Goal: Check status: Check status

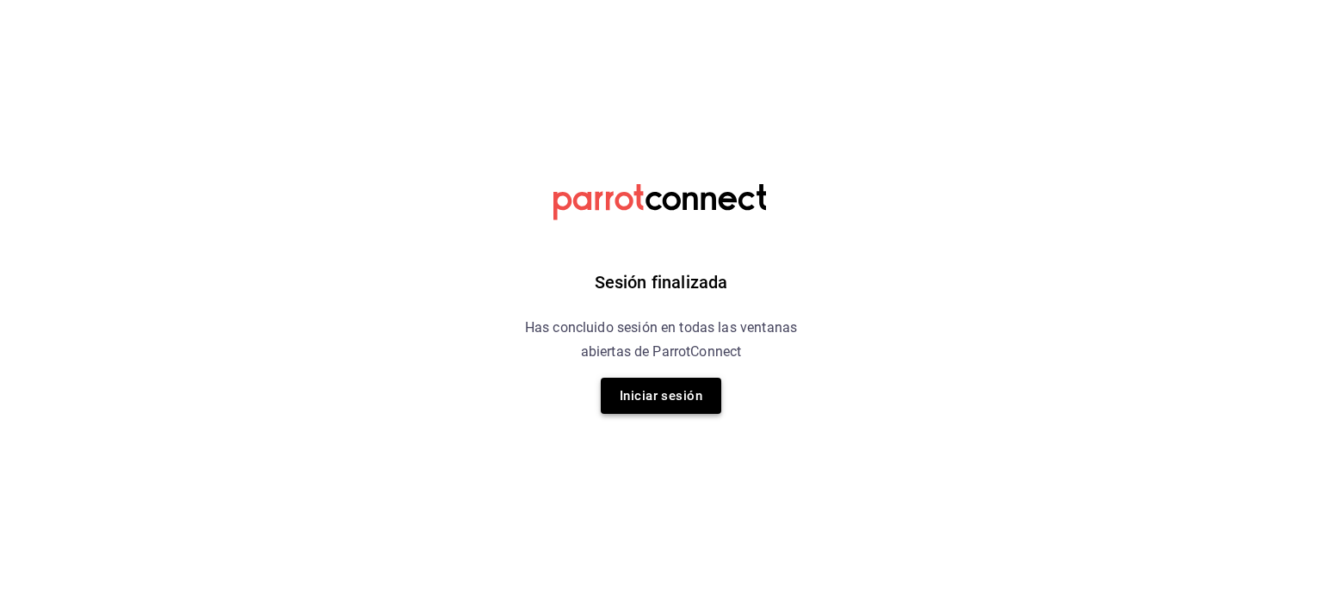
click at [648, 405] on button "Iniciar sesión" at bounding box center [661, 396] width 120 height 36
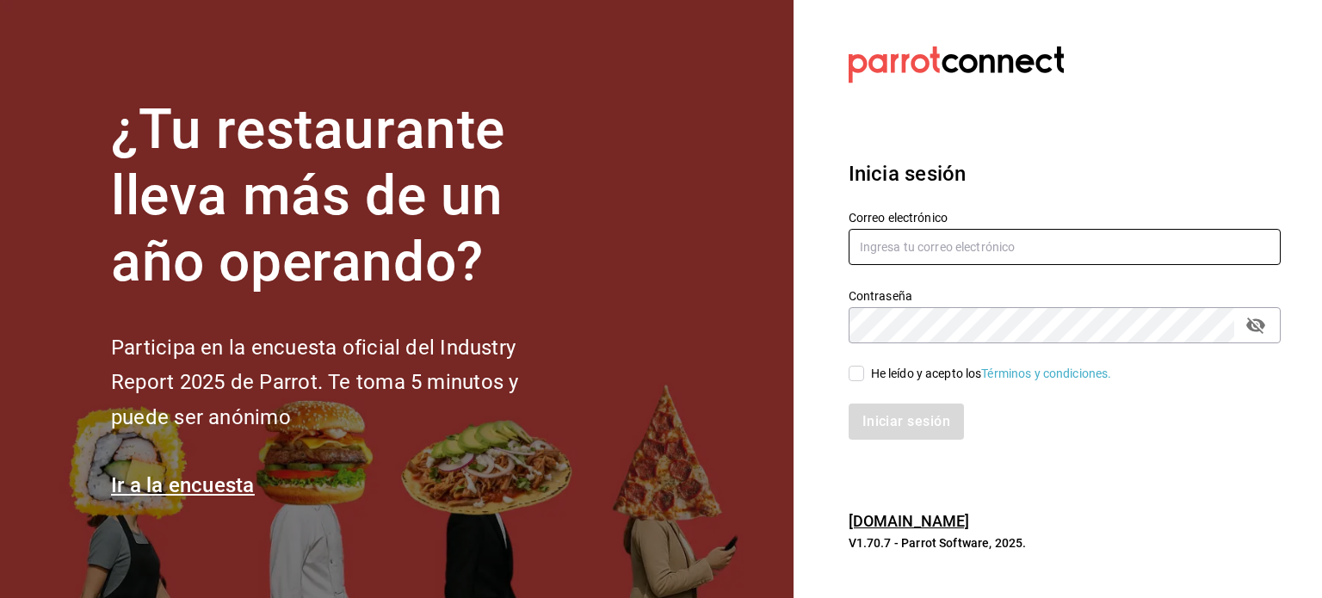
click at [941, 246] on input "text" at bounding box center [1064, 247] width 432 height 36
type input "[EMAIL_ADDRESS][DOMAIN_NAME]"
click at [859, 385] on div "Iniciar sesión" at bounding box center [1054, 411] width 453 height 57
click at [857, 384] on div "Iniciar sesión" at bounding box center [1054, 411] width 453 height 57
click at [857, 381] on input "He leído y acepto los Términos y condiciones." at bounding box center [855, 373] width 15 height 15
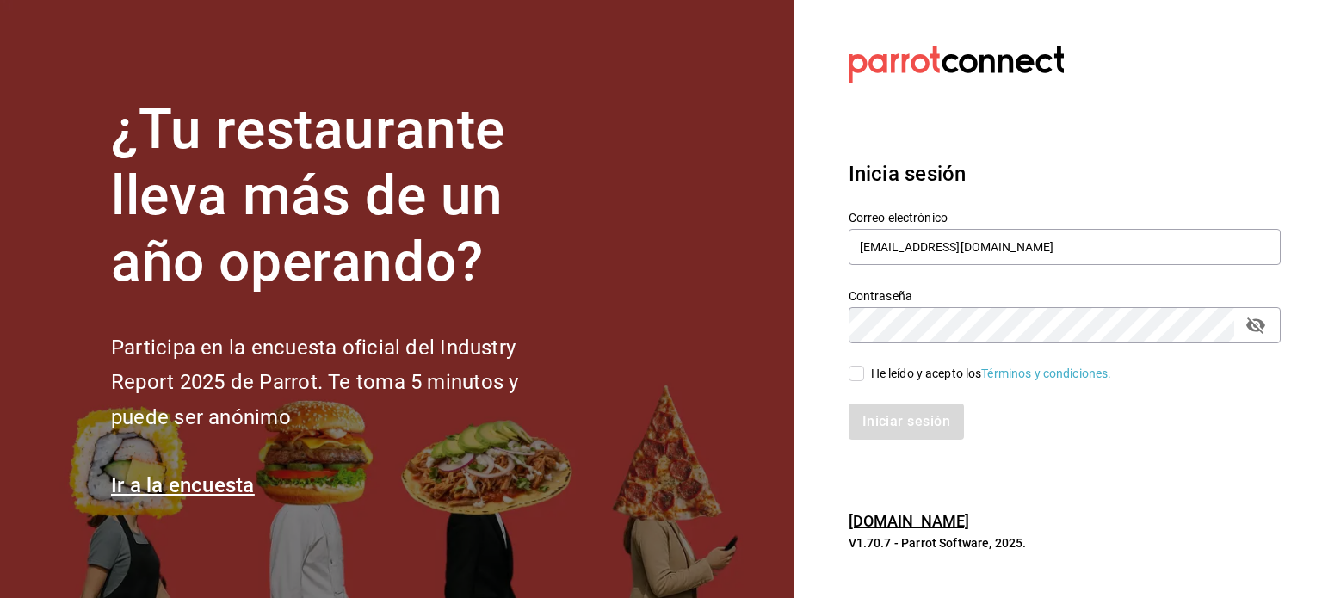
checkbox input "true"
click at [904, 424] on button "Iniciar sesión" at bounding box center [906, 422] width 117 height 36
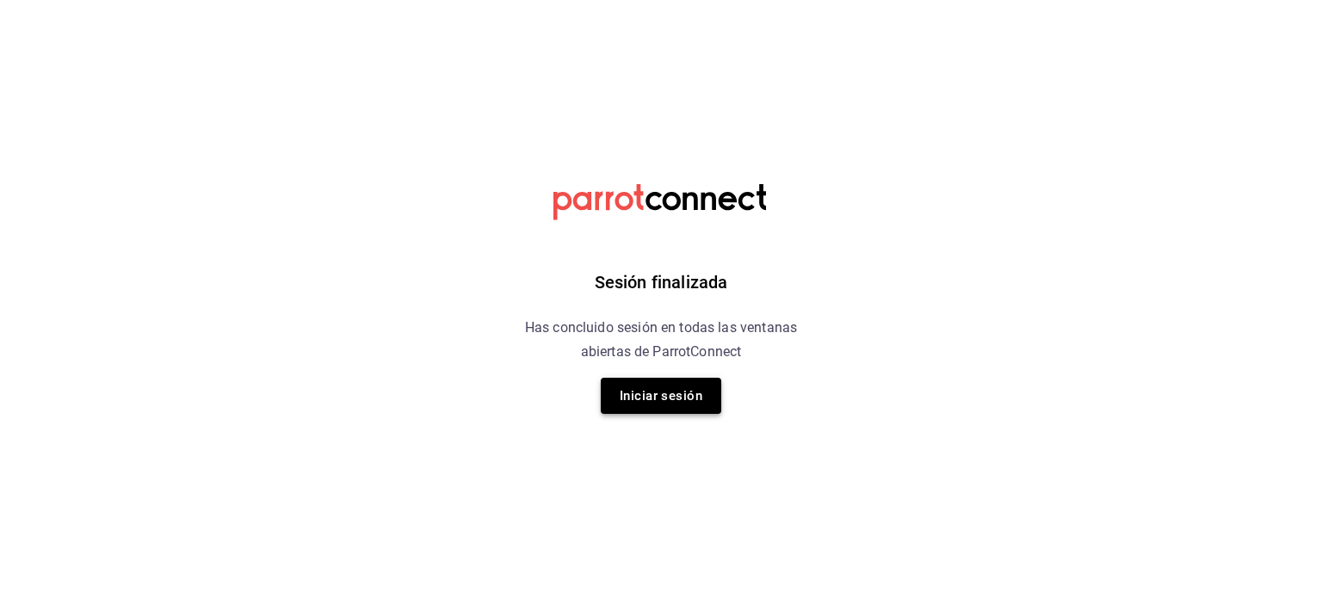
click at [659, 391] on button "Iniciar sesión" at bounding box center [661, 396] width 120 height 36
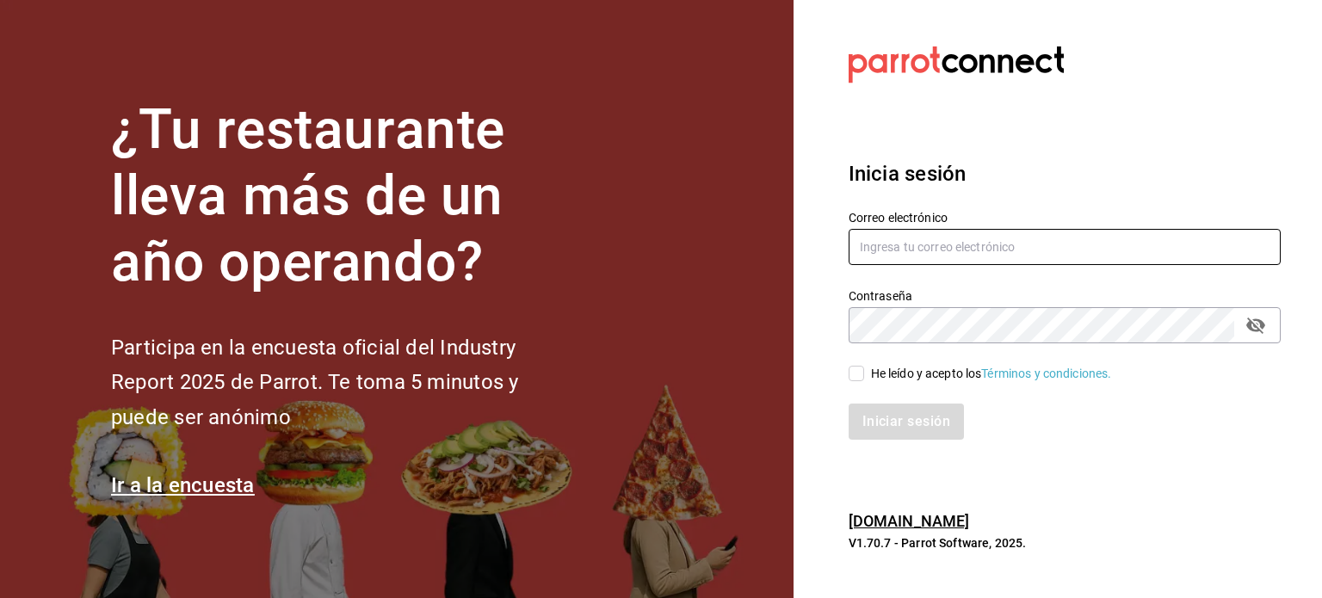
click at [930, 246] on input "text" at bounding box center [1064, 247] width 432 height 36
type input "jesus_durzo2@hotmail.com"
click at [860, 362] on div "He leído y acepto los Términos y condiciones." at bounding box center [1054, 363] width 453 height 40
click at [858, 380] on input "He leído y acepto los Términos y condiciones." at bounding box center [855, 373] width 15 height 15
checkbox input "true"
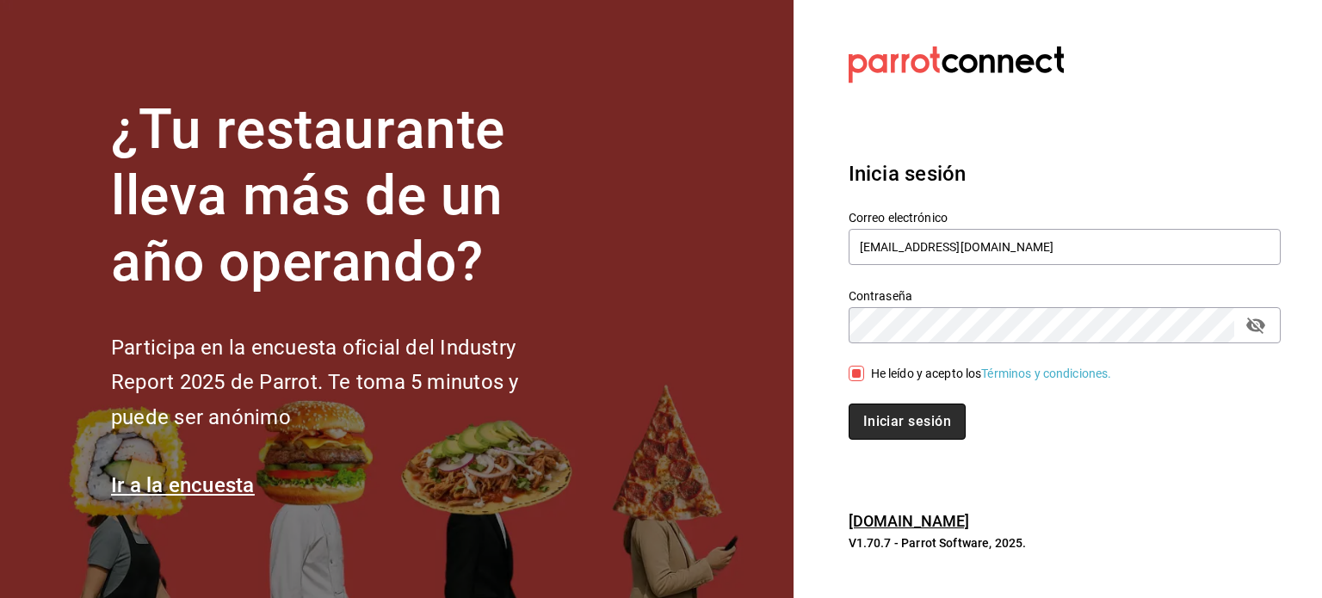
click at [889, 421] on button "Iniciar sesión" at bounding box center [906, 422] width 117 height 36
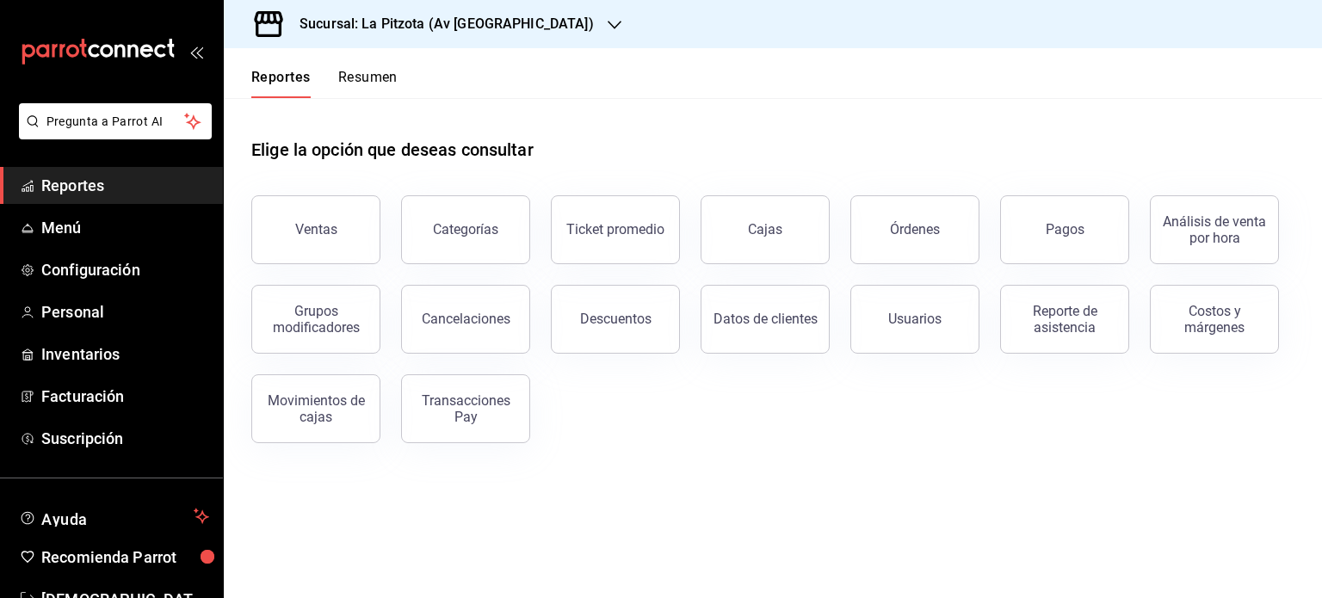
click at [468, 20] on h3 "Sucursal: La Pitzota (Av Monterrey)" at bounding box center [440, 24] width 308 height 21
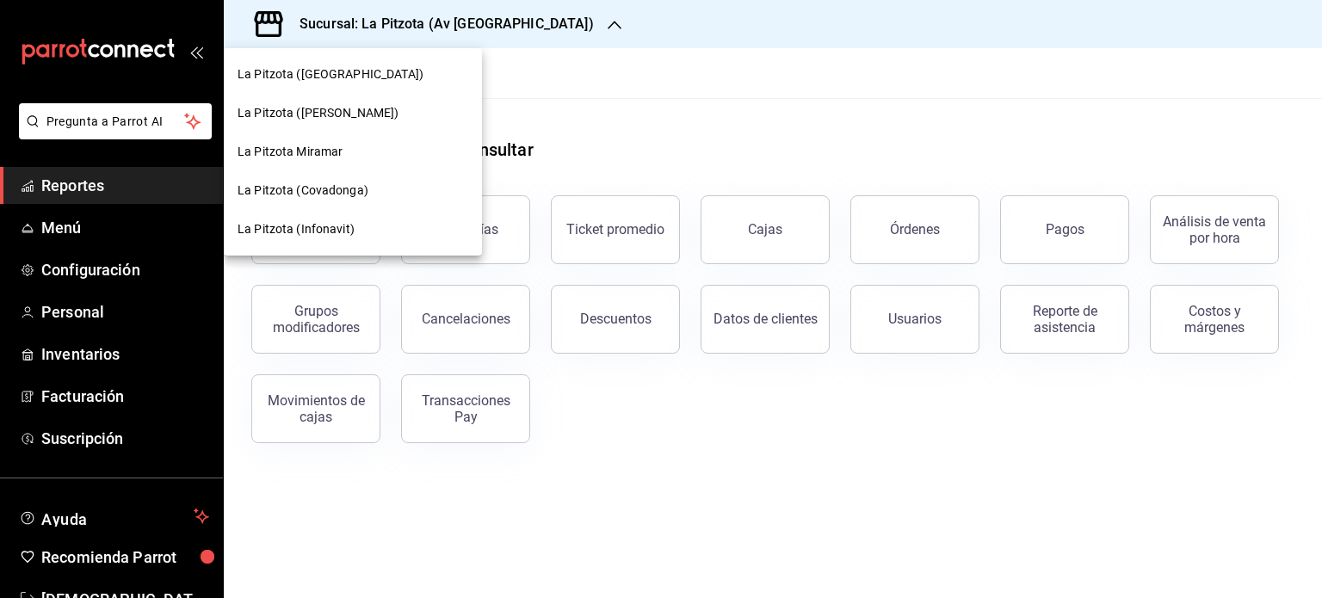
click at [336, 219] on div "La Pitzota (Infonavit)" at bounding box center [353, 229] width 258 height 39
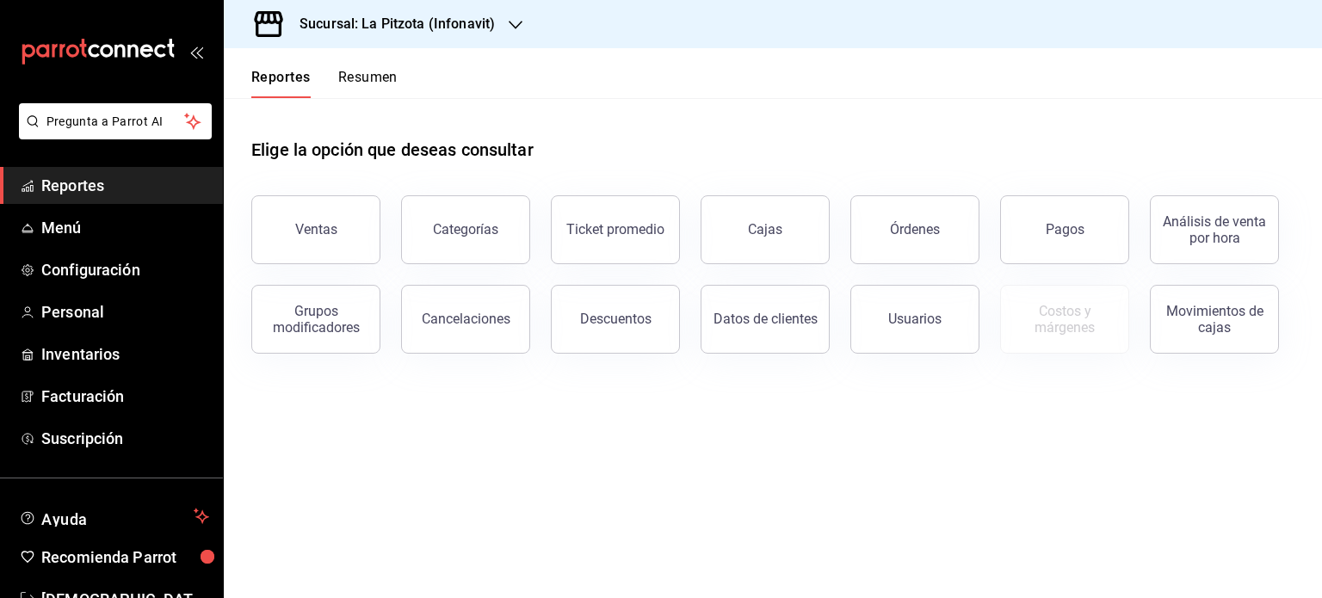
click at [370, 80] on button "Resumen" at bounding box center [367, 83] width 59 height 29
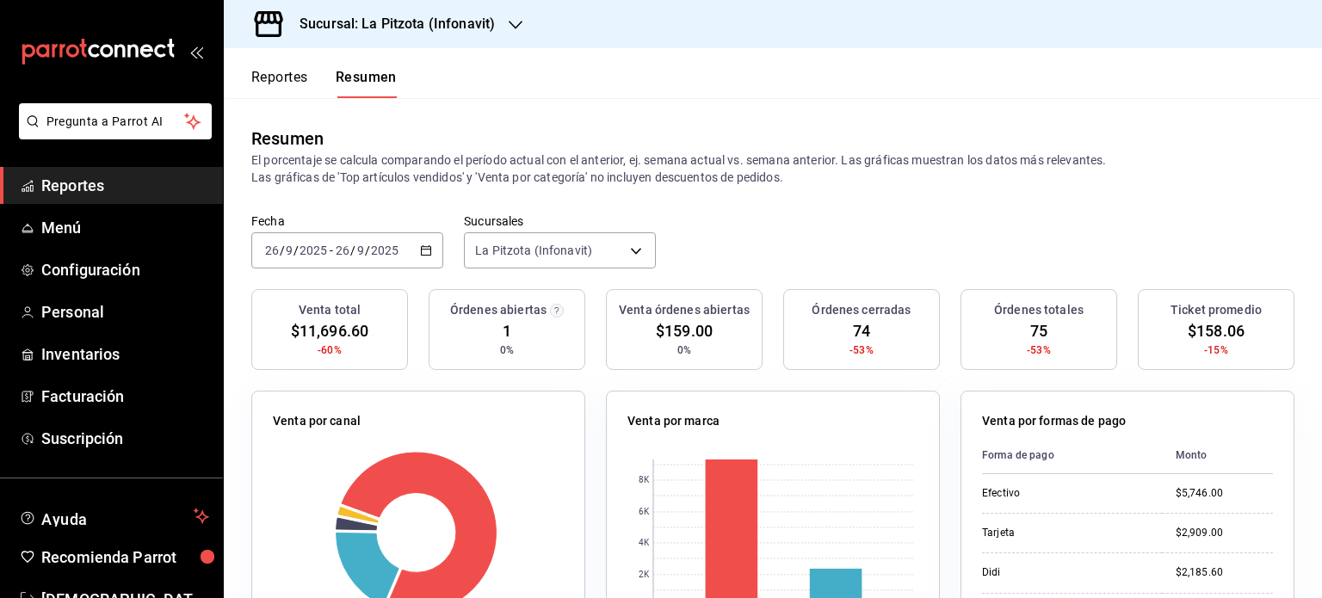
click at [421, 254] on \(Stroke\) "button" at bounding box center [426, 250] width 10 height 9
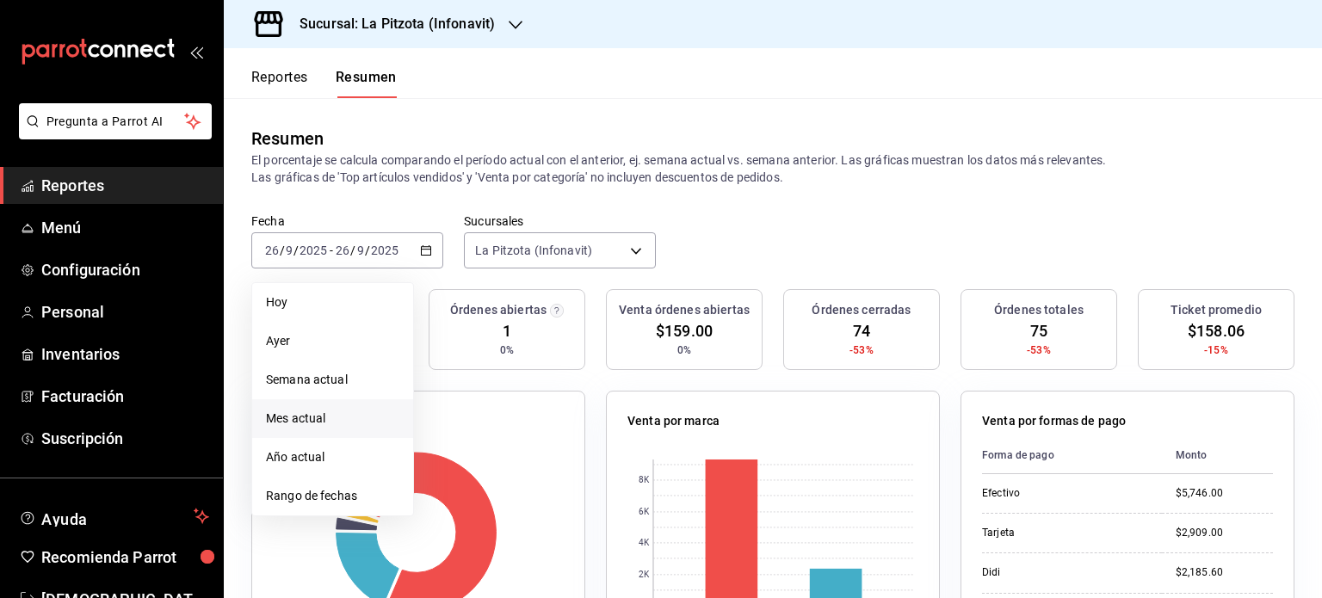
click at [310, 426] on span "Mes actual" at bounding box center [332, 419] width 133 height 18
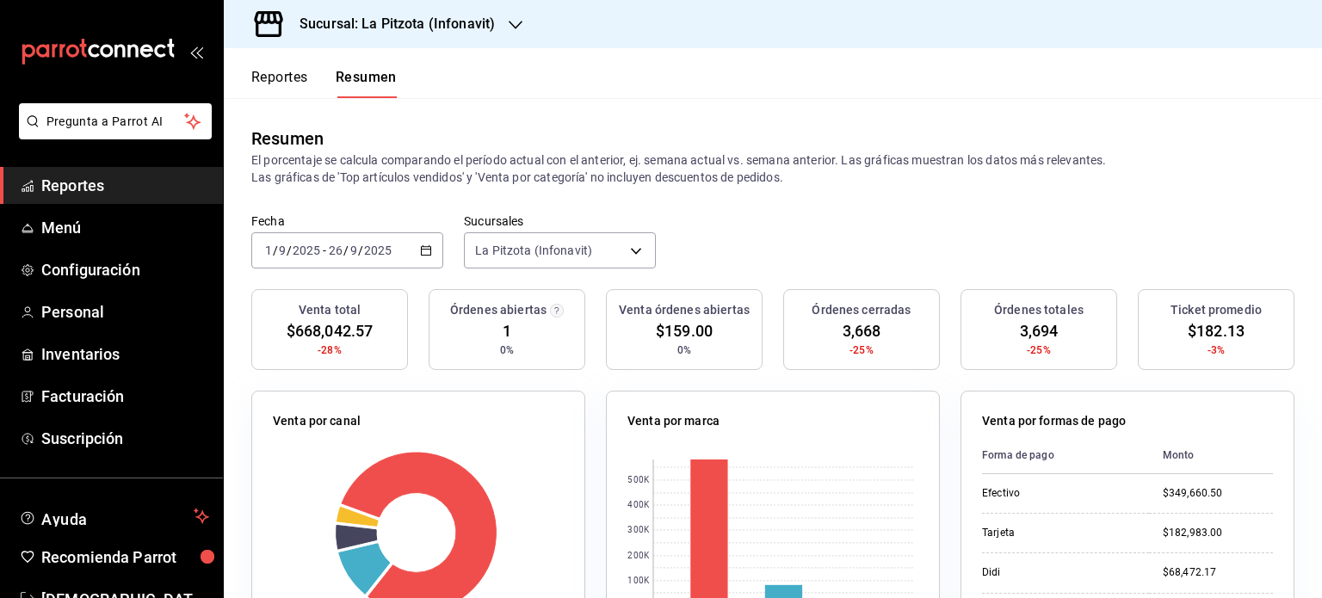
click at [275, 75] on button "Reportes" at bounding box center [279, 83] width 57 height 29
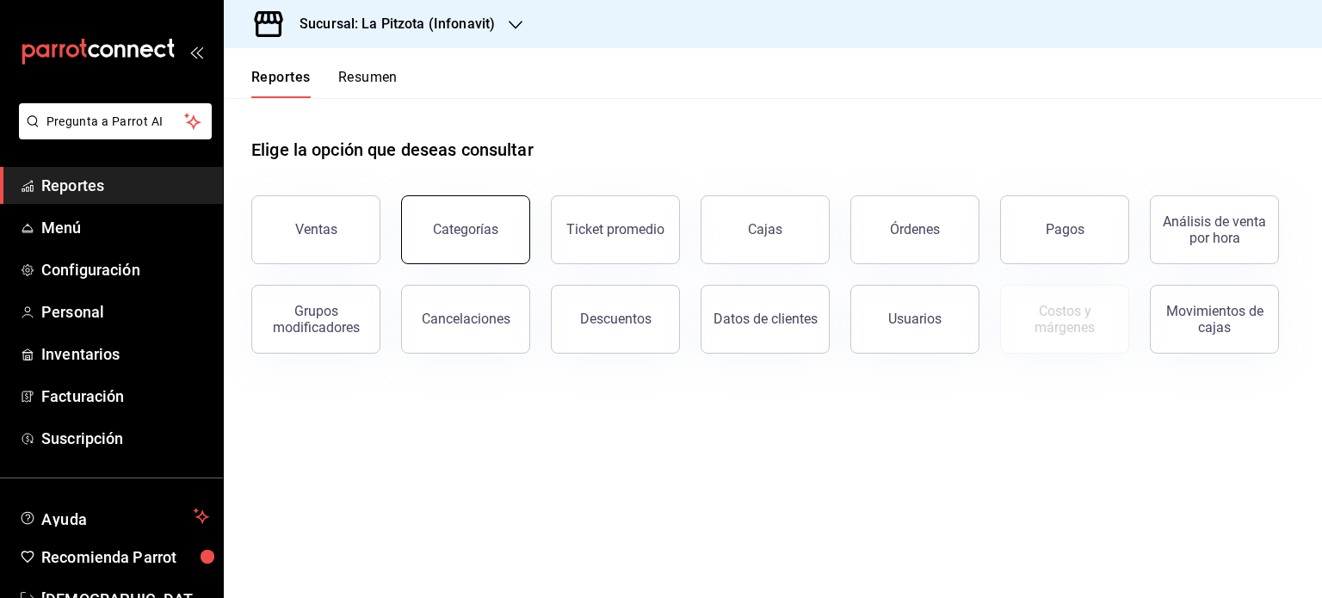
click at [496, 257] on button "Categorías" at bounding box center [465, 229] width 129 height 69
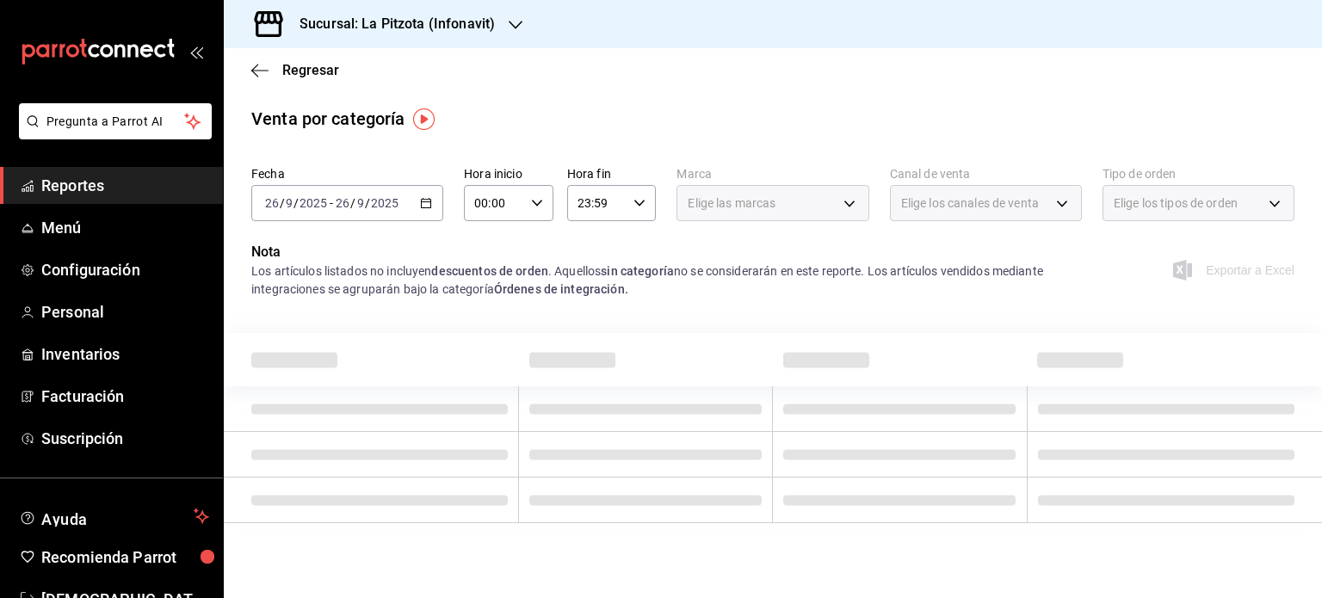
click at [428, 201] on icon "button" at bounding box center [426, 203] width 12 height 12
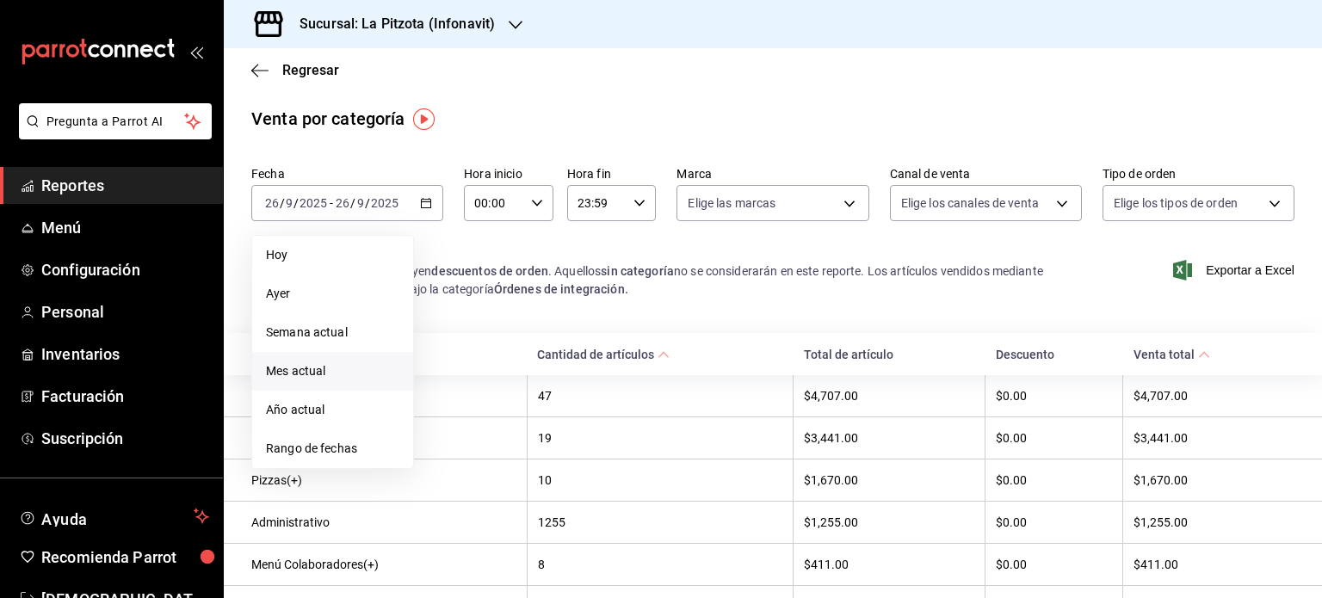
click at [337, 374] on span "Mes actual" at bounding box center [332, 371] width 133 height 18
